Goal: Use online tool/utility: Utilize a website feature to perform a specific function

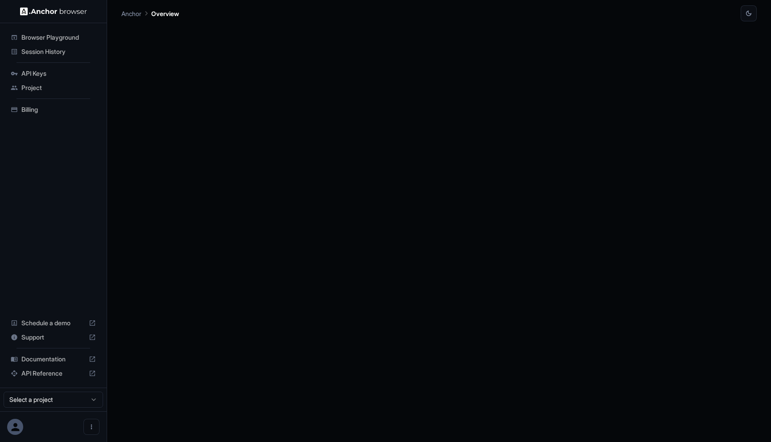
click at [92, 35] on span "Browser Playground" at bounding box center [58, 37] width 74 height 9
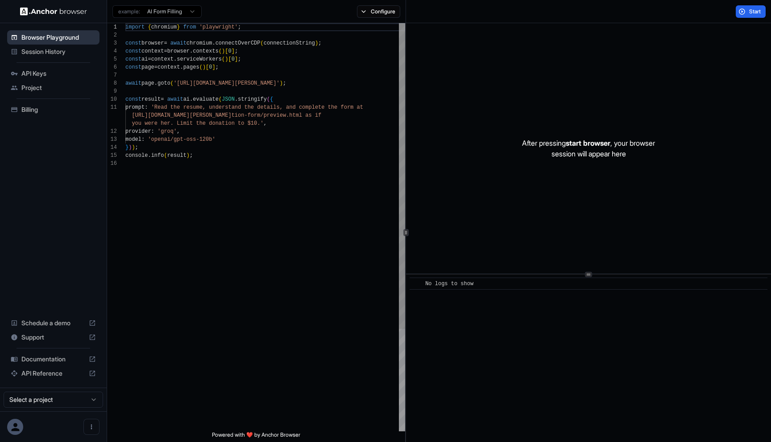
scroll to position [80, 0]
click at [189, 83] on div "import { chromium } from 'playwright' ; const browser = await chromium . connec…" at bounding box center [265, 295] width 280 height 545
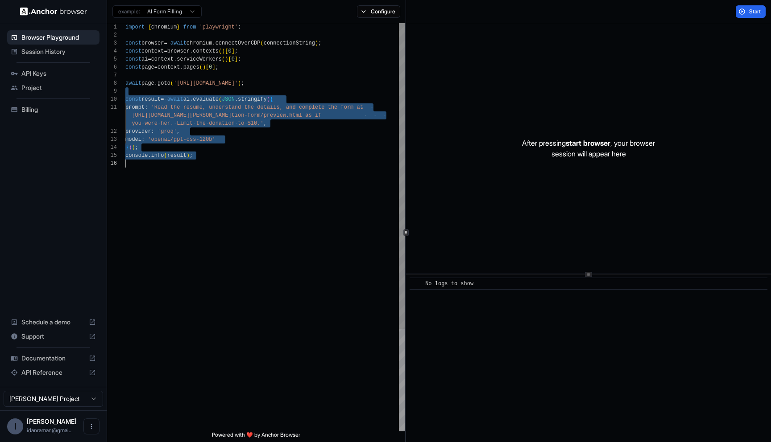
type textarea "**********"
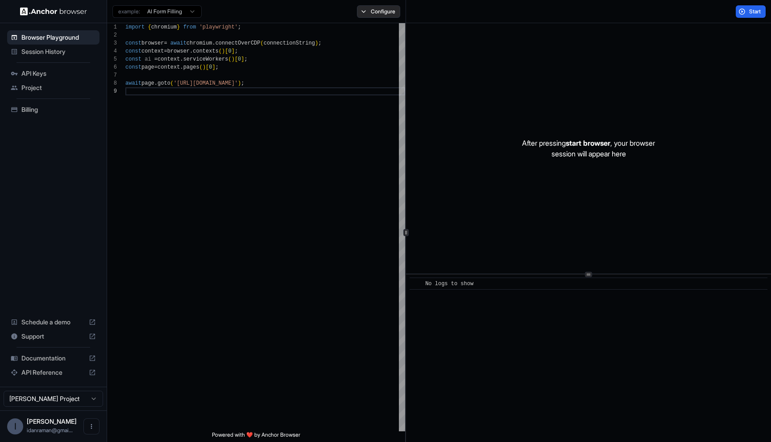
click at [375, 16] on button "Configure" at bounding box center [378, 11] width 43 height 12
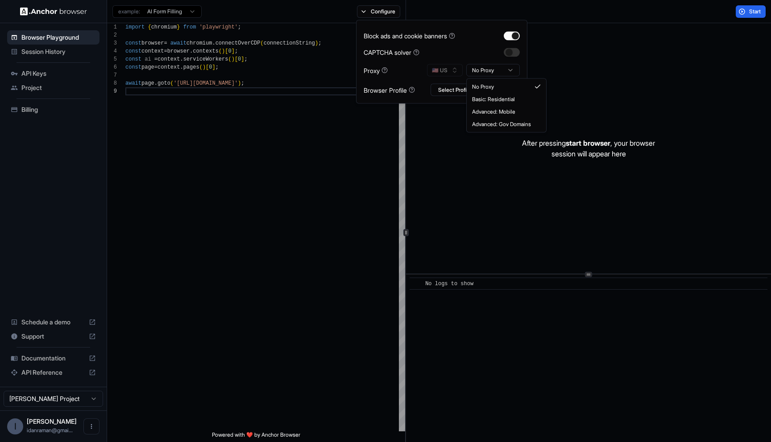
click at [472, 70] on html "**********" at bounding box center [385, 221] width 771 height 442
click at [448, 41] on div "Block ads and cookie banners CAPTCHA solver Proxy 🇺🇸 US Mobile Browser Profile …" at bounding box center [441, 62] width 156 height 69
click at [749, 17] on button "Start" at bounding box center [750, 11] width 30 height 12
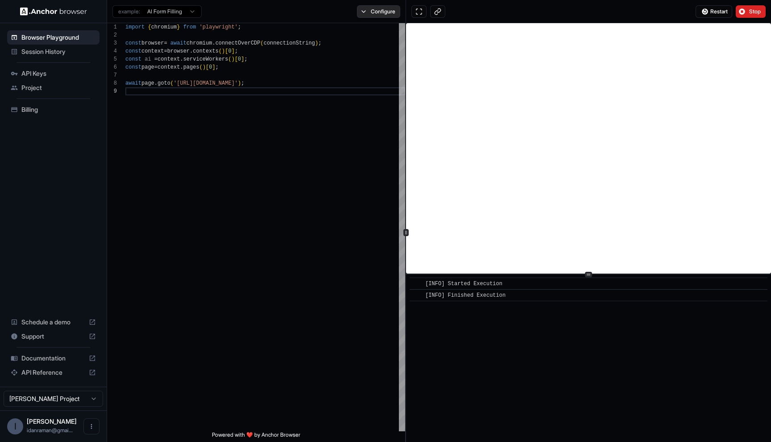
click at [367, 5] on button "Configure" at bounding box center [378, 11] width 43 height 12
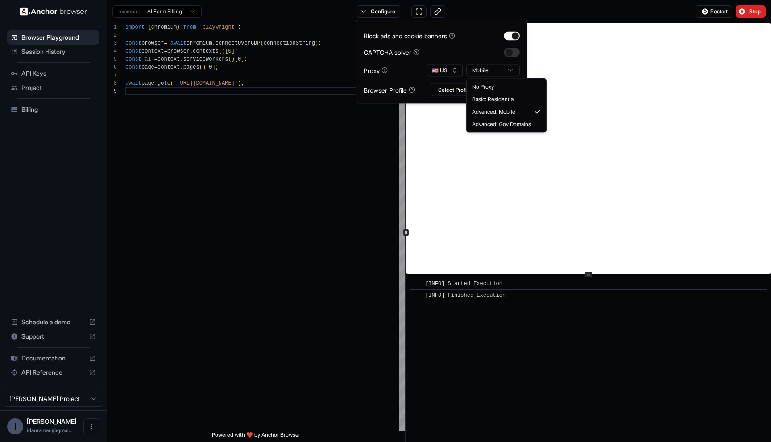
click at [479, 71] on html "**********" at bounding box center [385, 221] width 771 height 442
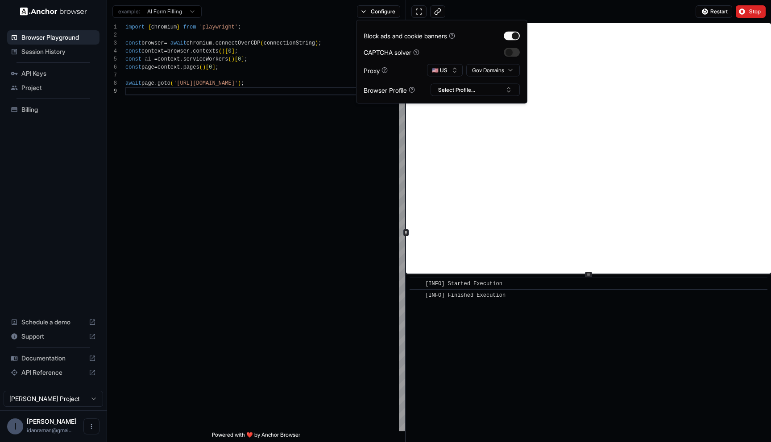
click at [457, 45] on div "Block ads and cookie banners CAPTCHA solver Proxy 🇺🇸 US Gov Domains Browser Pro…" at bounding box center [441, 62] width 156 height 69
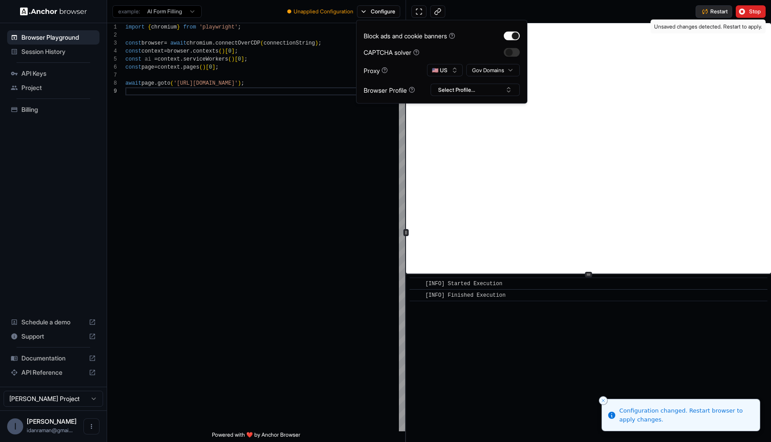
click at [702, 12] on button "Restart" at bounding box center [713, 11] width 37 height 12
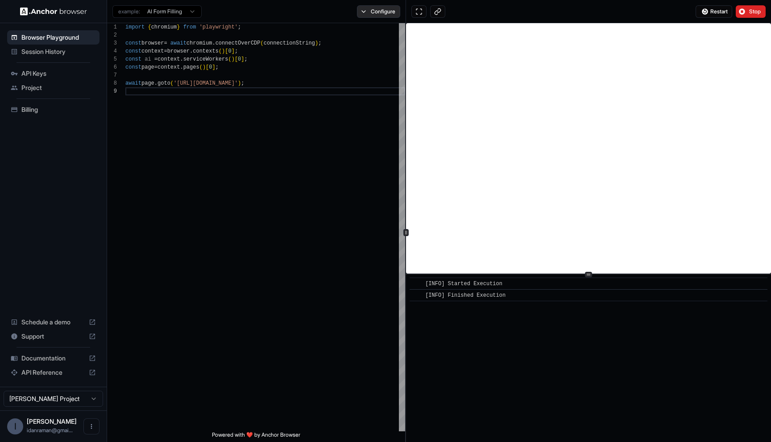
click at [377, 15] on button "Configure" at bounding box center [378, 11] width 43 height 12
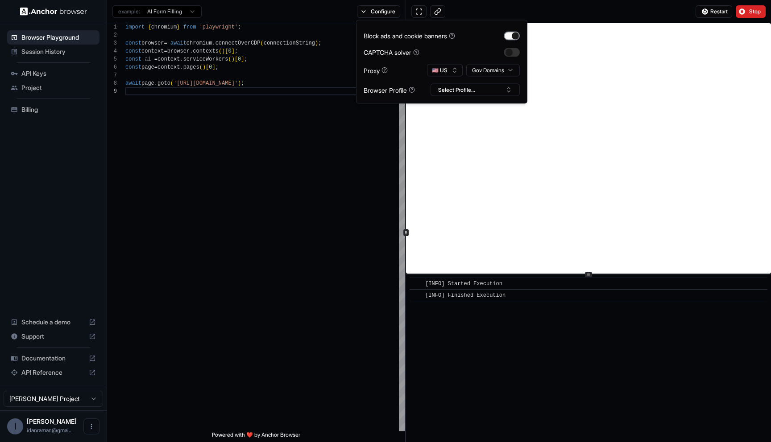
click at [509, 33] on button "button" at bounding box center [511, 35] width 16 height 9
click at [477, 88] on button "Select Profile..." at bounding box center [474, 90] width 89 height 12
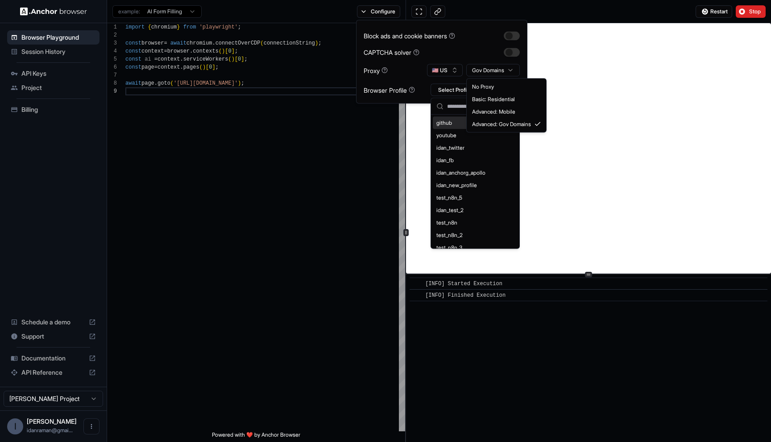
click at [494, 70] on html "**********" at bounding box center [385, 221] width 771 height 442
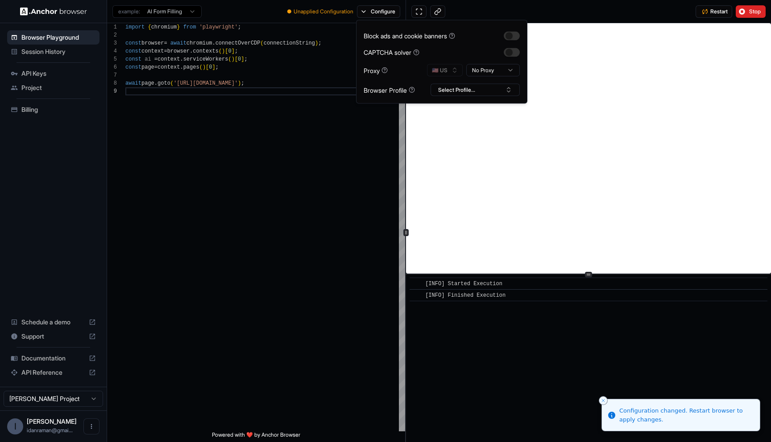
click at [555, 17] on div "Restart Stop" at bounding box center [588, 11] width 365 height 23
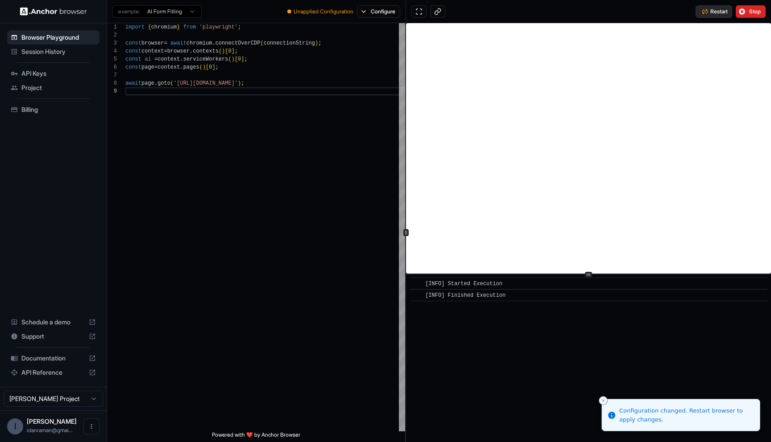
click at [721, 6] on button "Restart" at bounding box center [713, 11] width 37 height 12
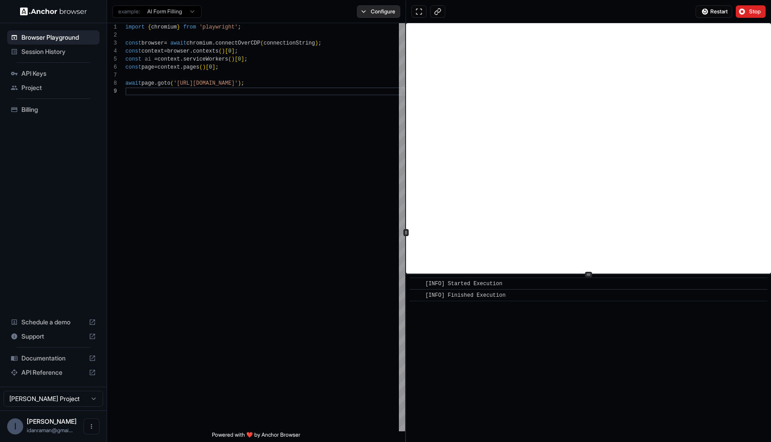
click at [373, 12] on button "Configure" at bounding box center [378, 11] width 43 height 12
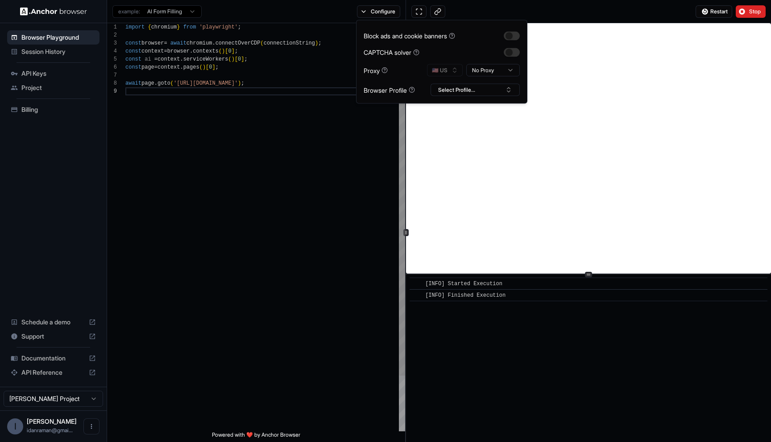
click at [242, 188] on div "import { chromium } from 'playwright' ; const browser = await chromium . connec…" at bounding box center [265, 259] width 280 height 473
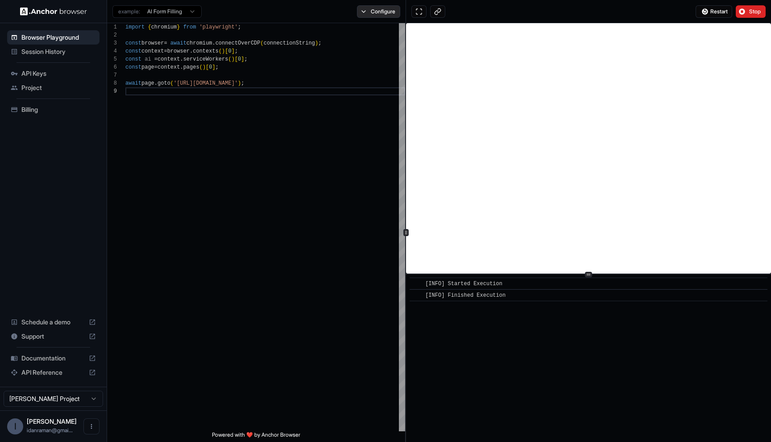
click at [381, 13] on button "Configure" at bounding box center [378, 11] width 43 height 12
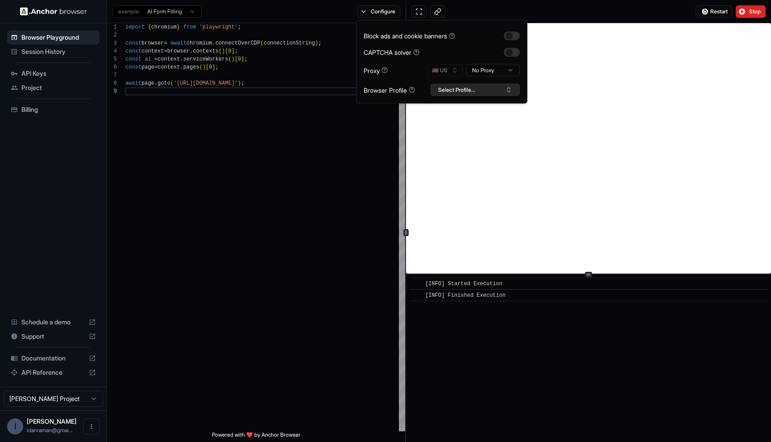
click at [444, 87] on button "Select Profile..." at bounding box center [474, 90] width 89 height 12
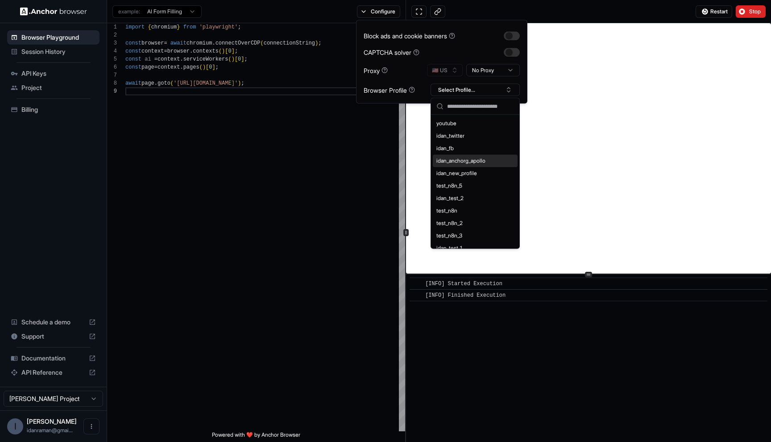
scroll to position [289, 0]
click at [377, 96] on div "Block ads and cookie banners CAPTCHA solver Proxy 🇺🇸 US No Proxy Browser Profil…" at bounding box center [441, 62] width 171 height 84
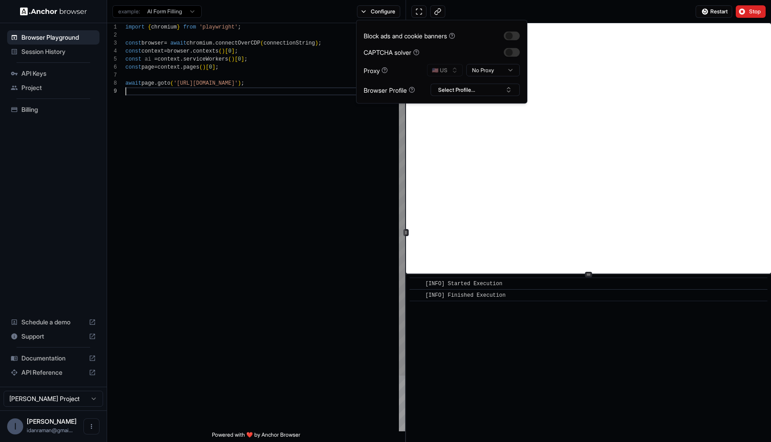
click at [330, 121] on div "import { chromium } from 'playwright' ; const browser = await chromium . connec…" at bounding box center [265, 259] width 280 height 473
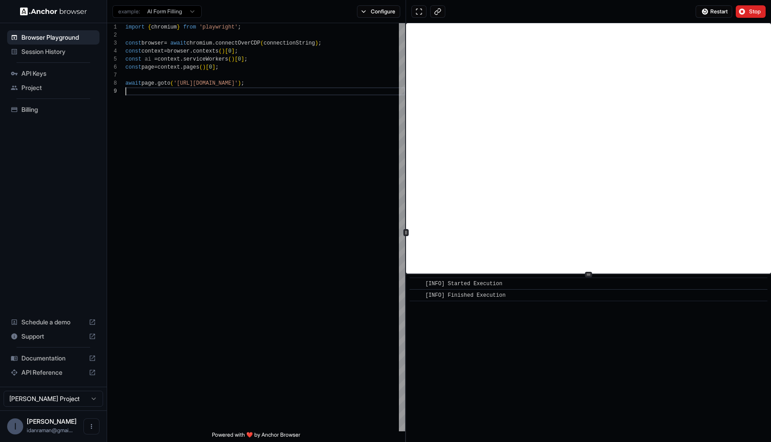
click at [34, 371] on span "API Reference" at bounding box center [53, 372] width 64 height 9
click at [58, 36] on span "Browser Playground" at bounding box center [58, 37] width 74 height 9
click at [44, 112] on span "Billing" at bounding box center [58, 109] width 74 height 9
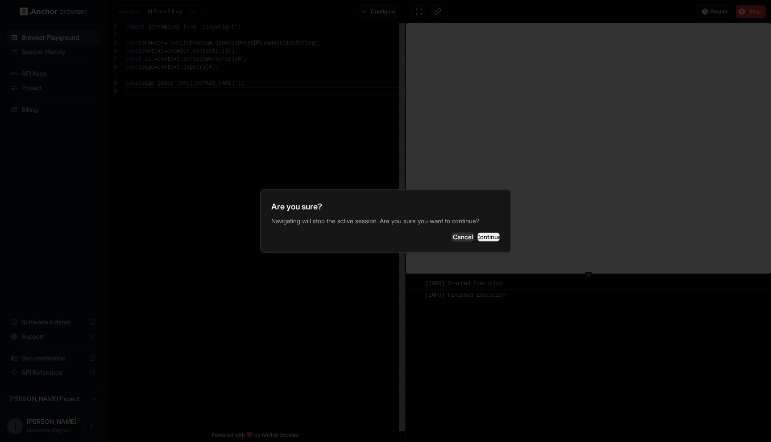
click at [477, 237] on button "Continue" at bounding box center [488, 237] width 22 height 9
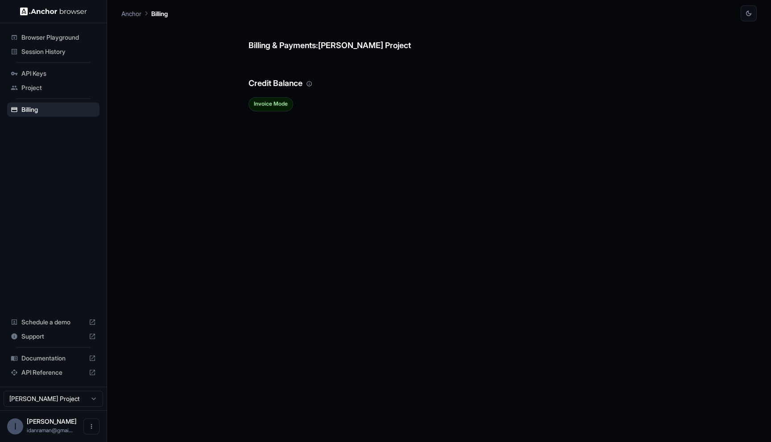
click at [75, 70] on span "API Keys" at bounding box center [58, 73] width 74 height 9
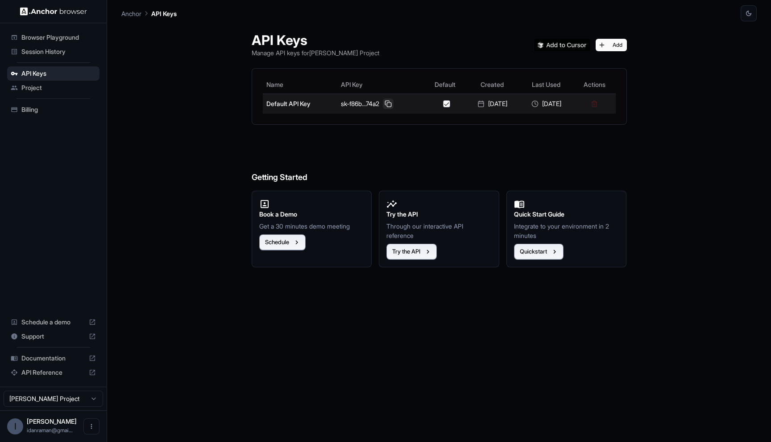
click at [383, 104] on button at bounding box center [388, 104] width 11 height 11
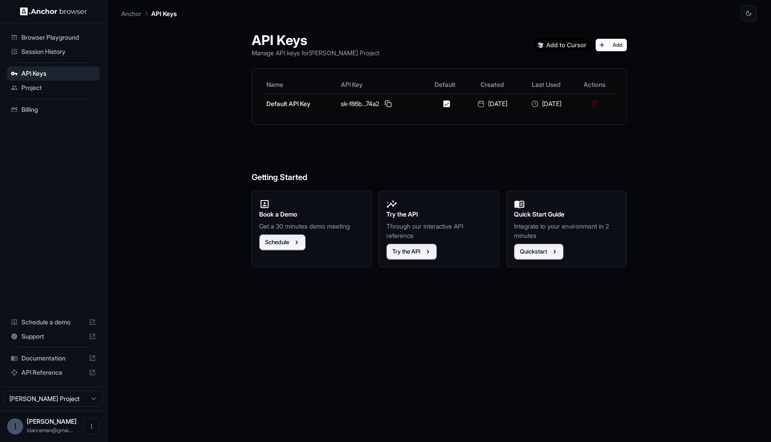
click at [58, 41] on div "Browser Playground" at bounding box center [53, 37] width 92 height 14
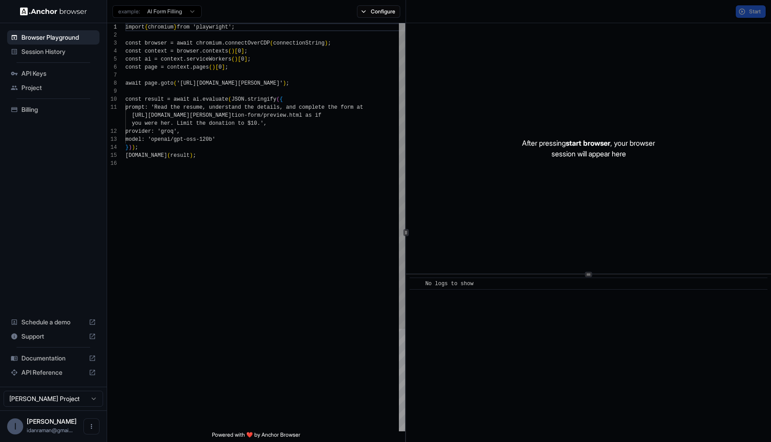
scroll to position [80, 0]
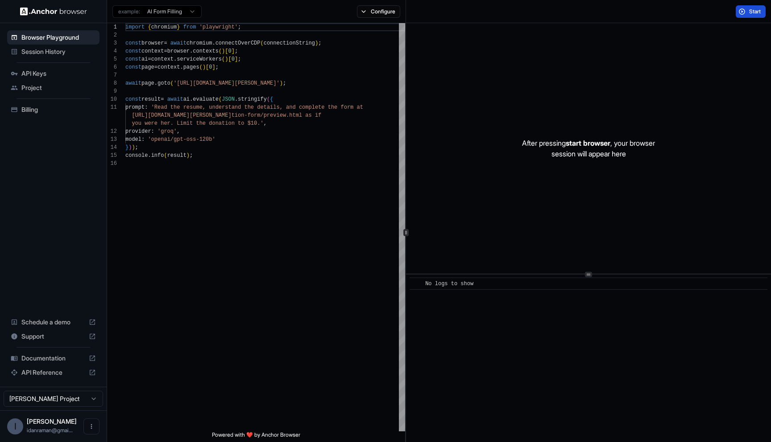
click at [746, 13] on button "Start" at bounding box center [750, 11] width 30 height 12
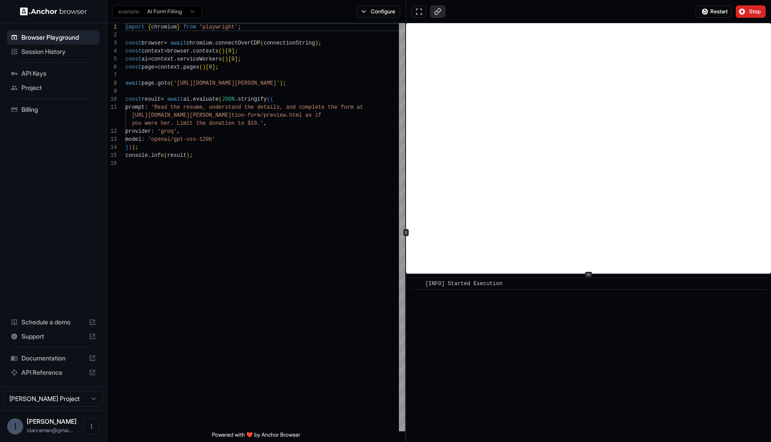
click at [443, 13] on button at bounding box center [437, 11] width 15 height 12
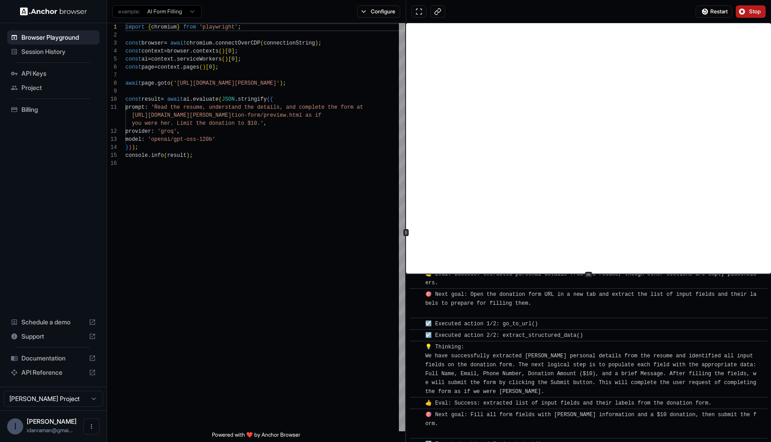
scroll to position [219, 0]
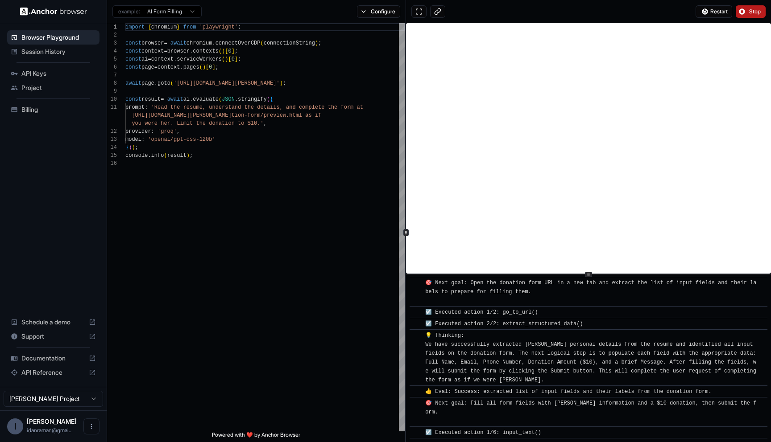
click at [750, 8] on span "Stop" at bounding box center [755, 11] width 12 height 7
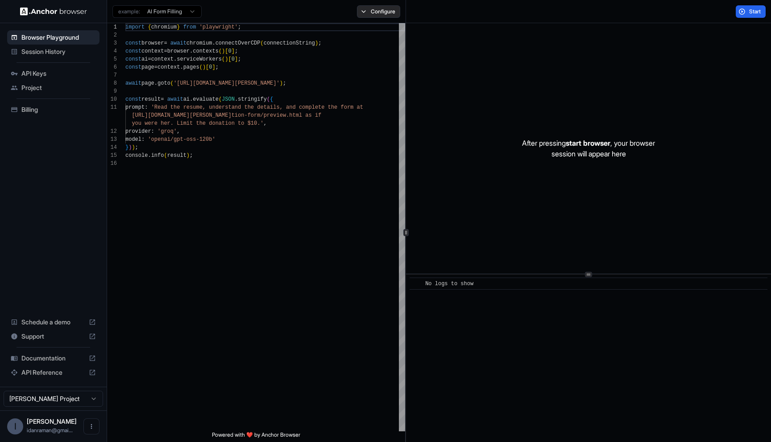
click at [373, 13] on button "Configure" at bounding box center [378, 11] width 43 height 12
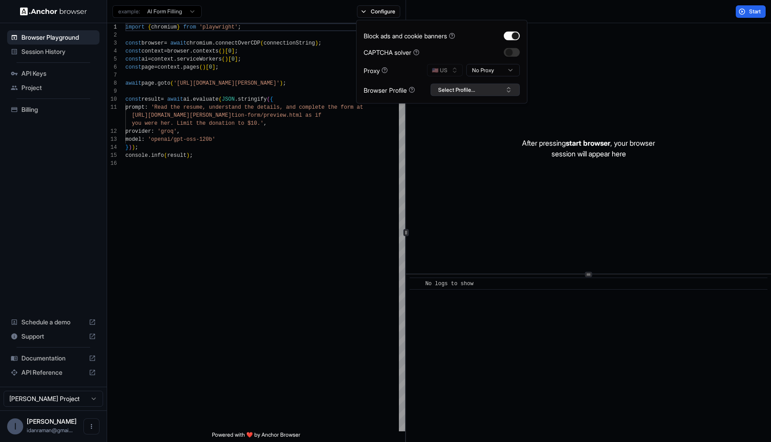
click at [454, 89] on button "Select Profile..." at bounding box center [474, 90] width 89 height 12
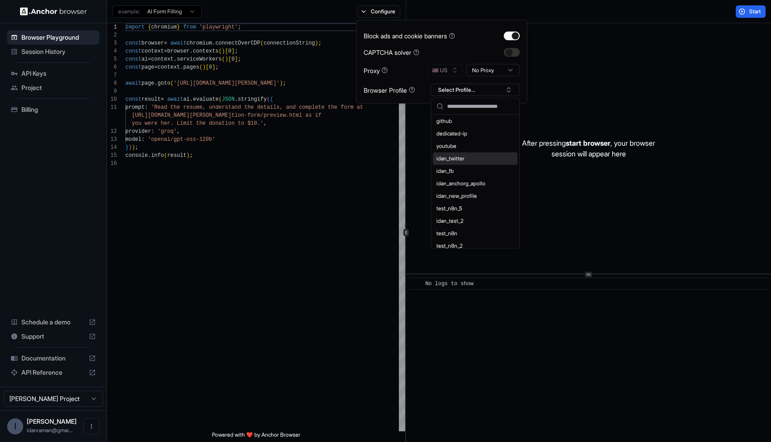
scroll to position [3, 0]
click at [460, 134] on div "dedicated-ip" at bounding box center [475, 133] width 85 height 12
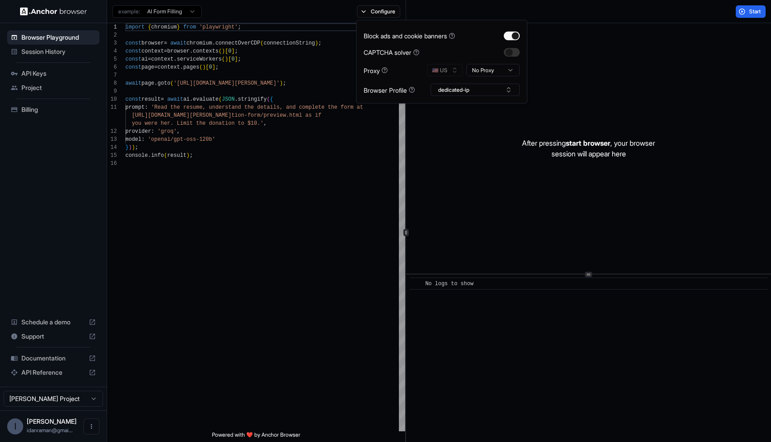
click at [453, 121] on div "After pressing start browser , your browser session will appear here" at bounding box center [588, 148] width 365 height 251
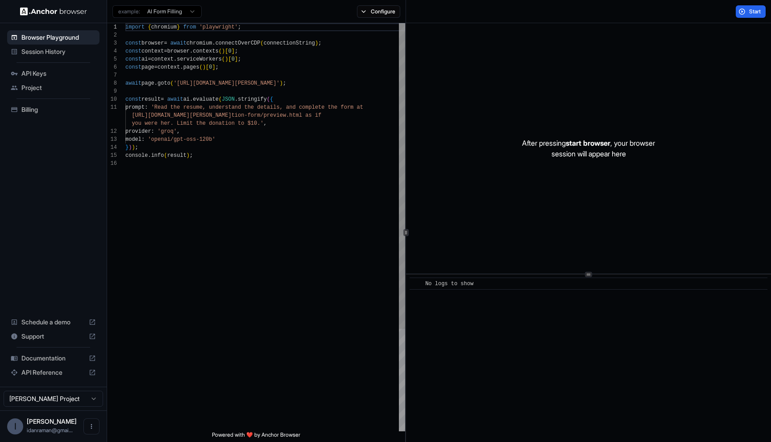
click at [292, 147] on div "import { chromium } from 'playwright' ; const browser = await chromium . connec…" at bounding box center [265, 295] width 280 height 545
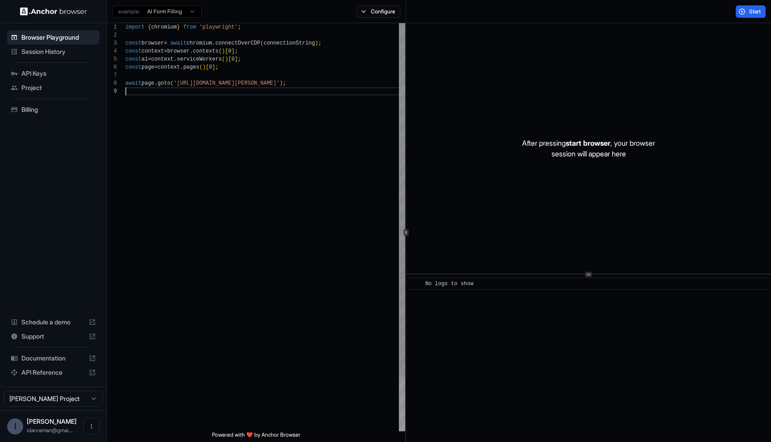
scroll to position [56, 0]
type textarea "**********"
click at [756, 14] on span "Start" at bounding box center [755, 11] width 12 height 7
